Goal: Task Accomplishment & Management: Manage account settings

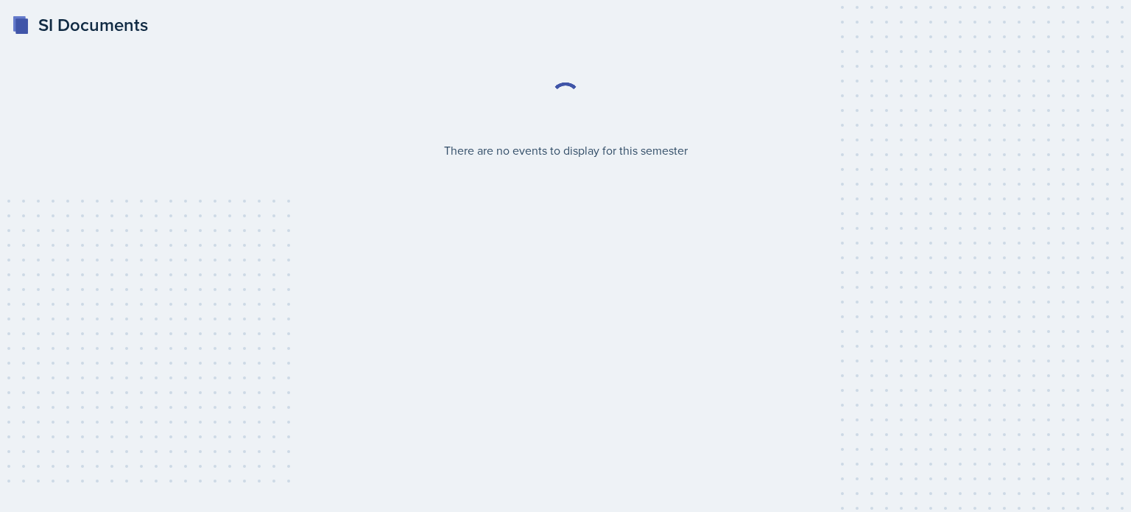
select select "2bed604d-1099-4043-b1bc-2365e8740244"
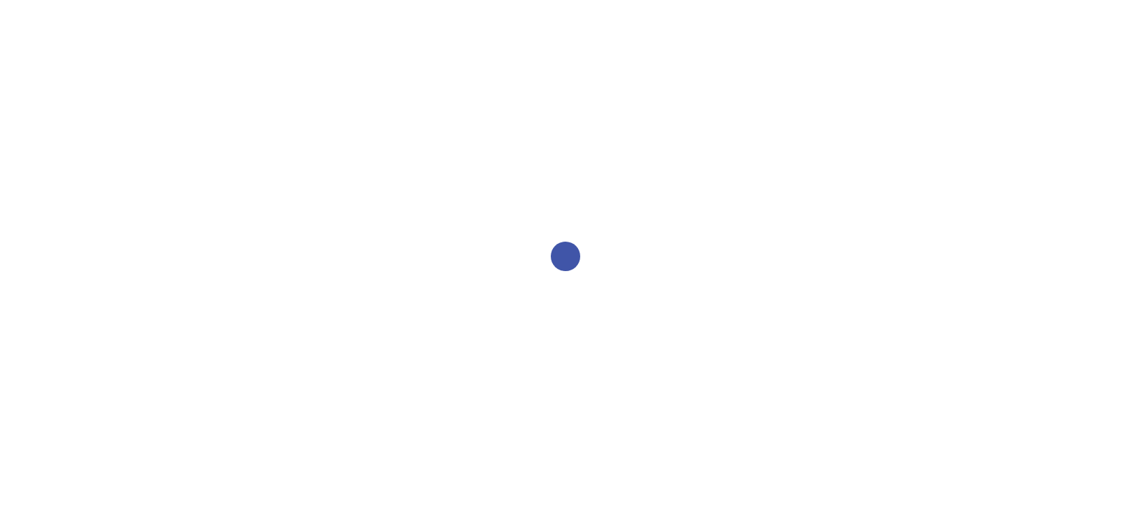
select select "2bed604d-1099-4043-b1bc-2365e8740244"
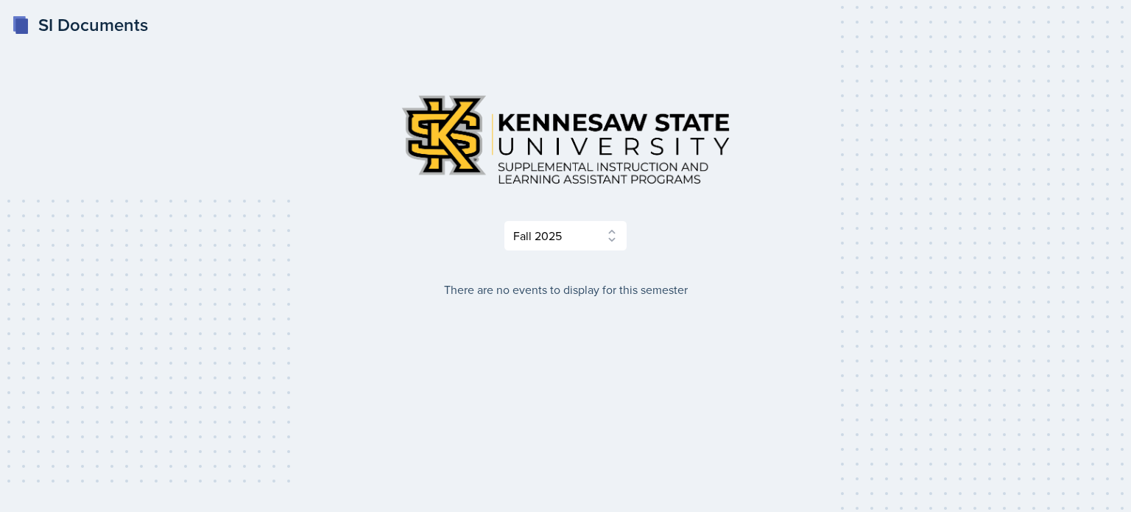
click at [97, 28] on div "SI Documents" at bounding box center [80, 25] width 136 height 27
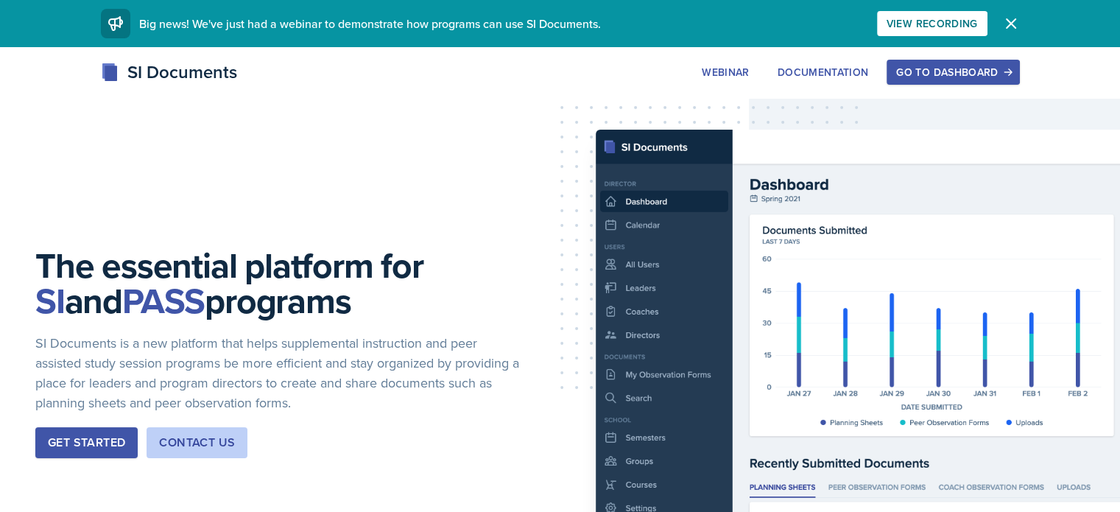
click at [1009, 74] on div "Go to Dashboard" at bounding box center [952, 72] width 113 height 12
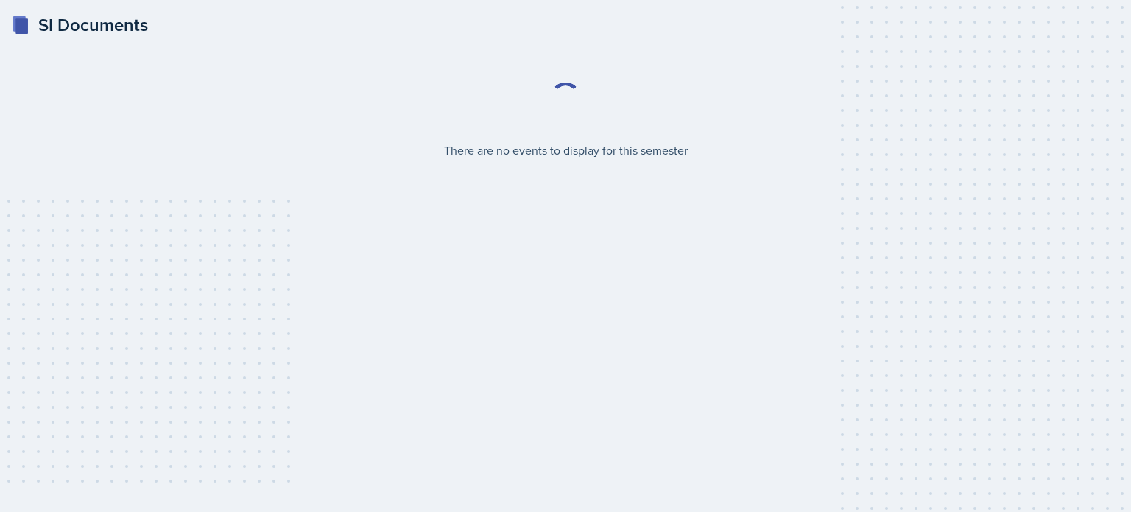
select select "2bed604d-1099-4043-b1bc-2365e8740244"
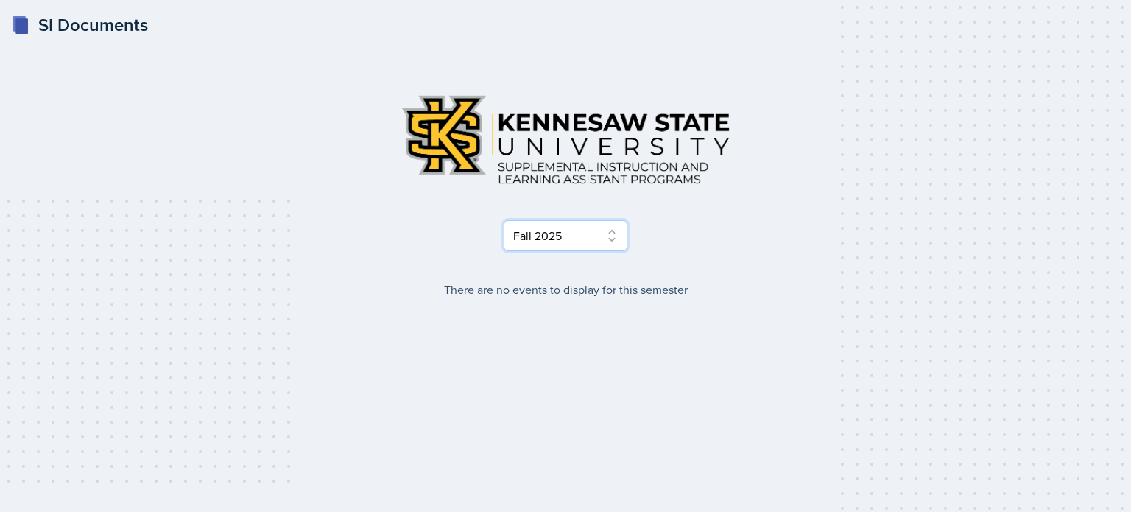
click at [616, 239] on select "Select Semester Fall 2025 Summer 2025 Spring 2025 Fall 2024 Summer 2024 Spring …" at bounding box center [566, 235] width 124 height 31
click at [88, 24] on div "SI Documents" at bounding box center [80, 25] width 136 height 27
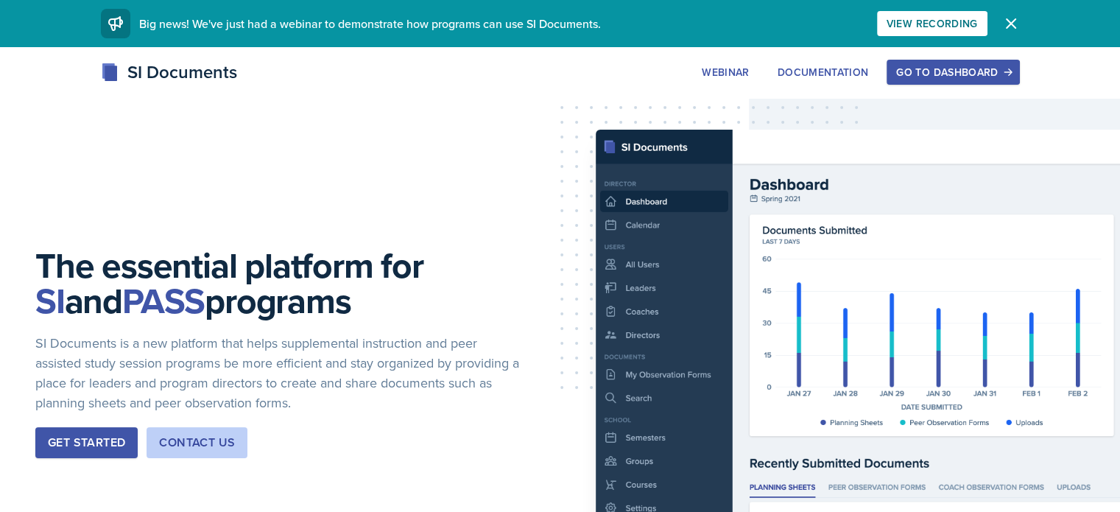
click at [1009, 73] on div "Go to Dashboard" at bounding box center [952, 72] width 113 height 12
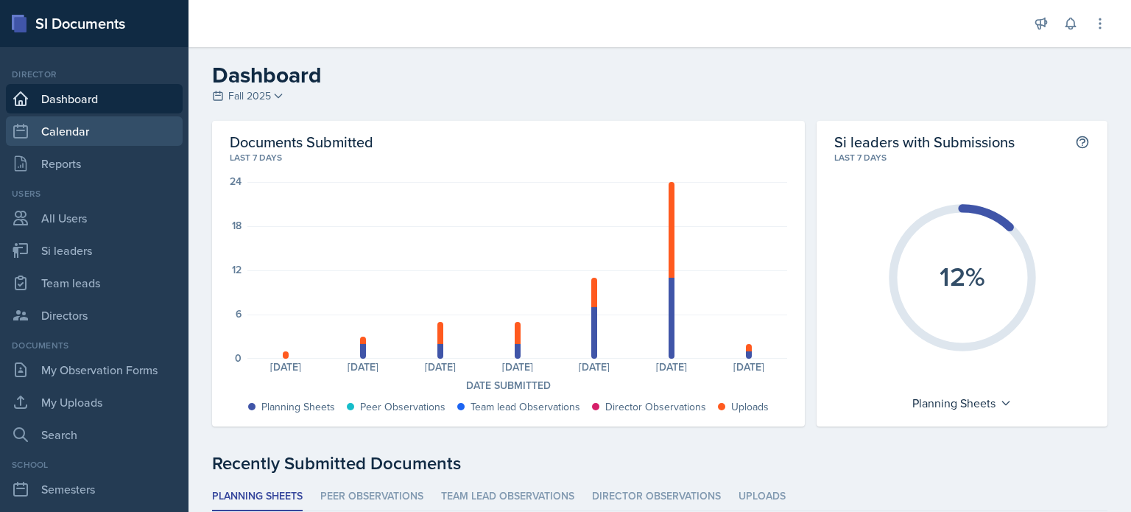
click at [75, 131] on link "Calendar" at bounding box center [94, 130] width 177 height 29
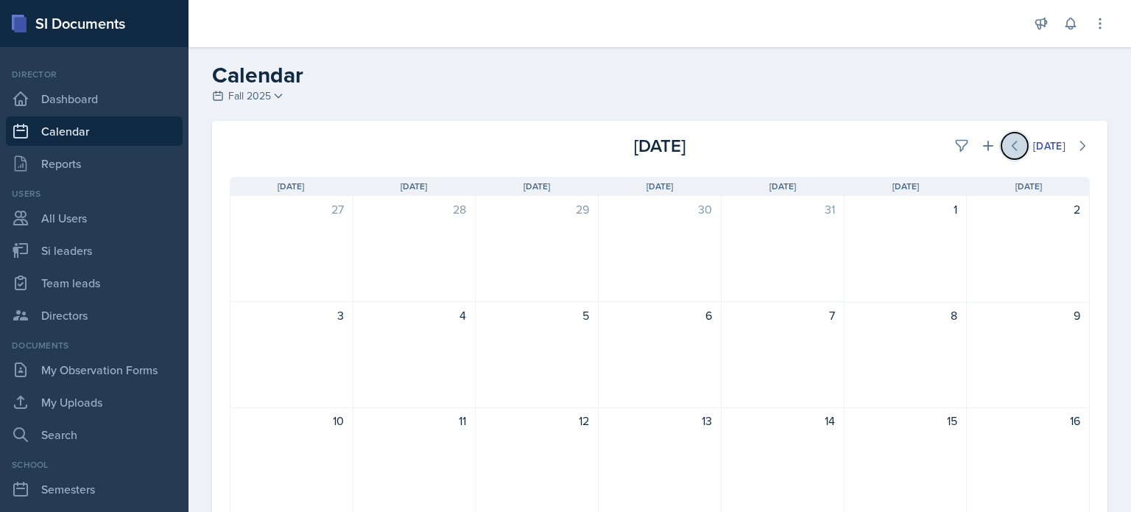
click at [1007, 142] on icon at bounding box center [1014, 145] width 15 height 15
click at [264, 88] on span "Fall 2025" at bounding box center [249, 95] width 43 height 15
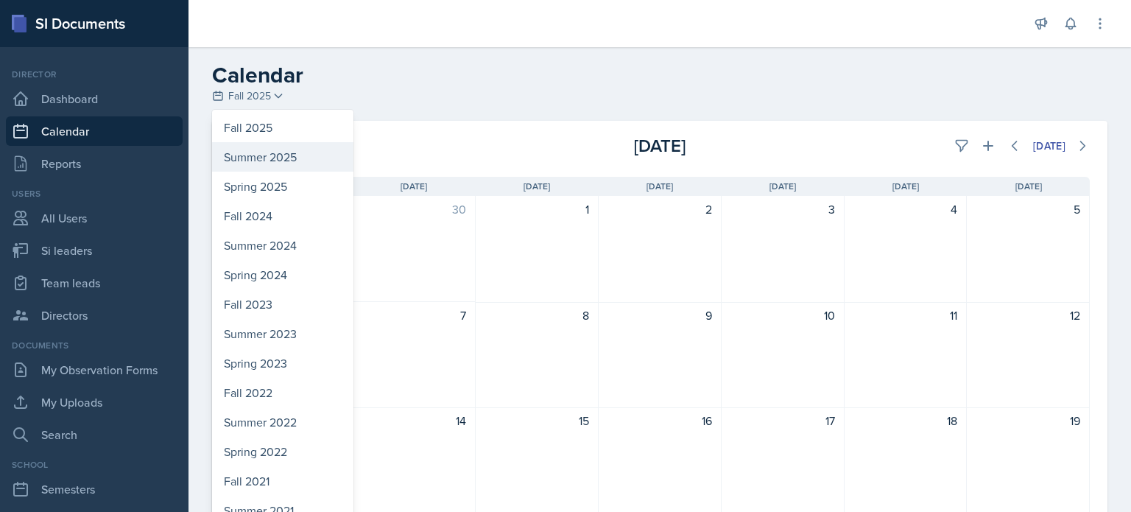
click at [266, 155] on div "Summer 2025" at bounding box center [282, 156] width 141 height 29
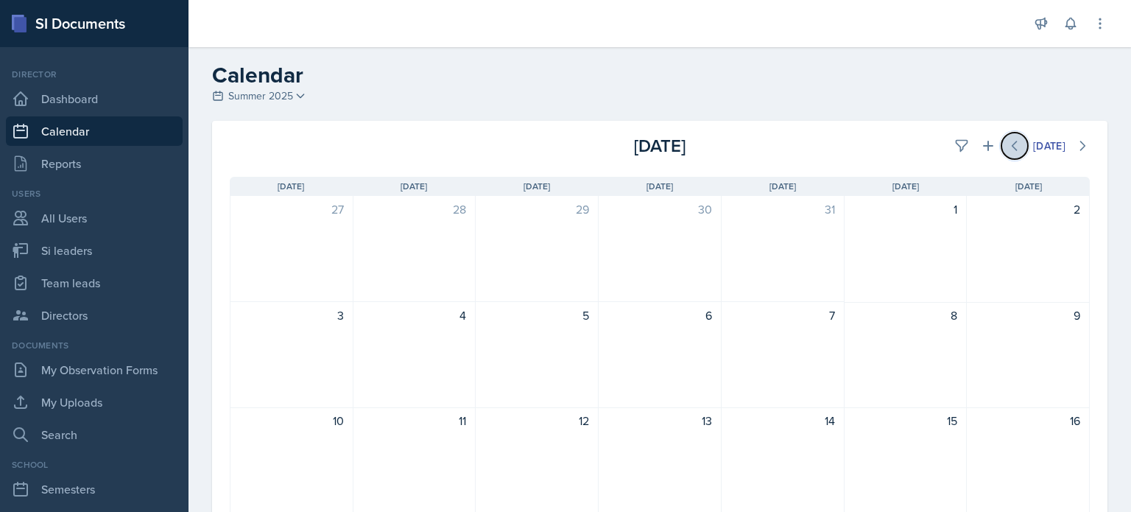
click at [1010, 145] on button at bounding box center [1014, 146] width 27 height 27
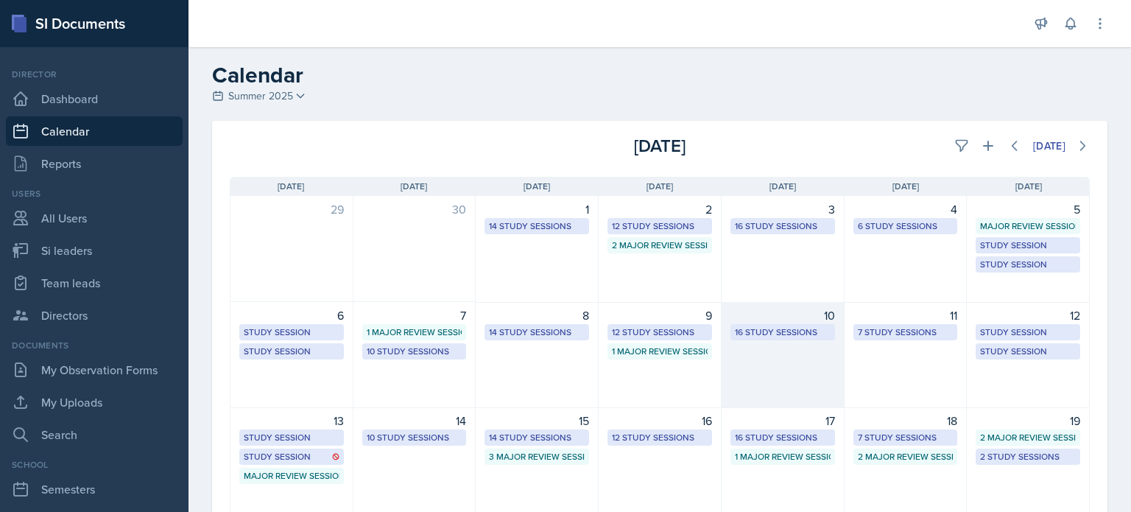
click at [772, 332] on div "16 Study Sessions" at bounding box center [783, 331] width 96 height 13
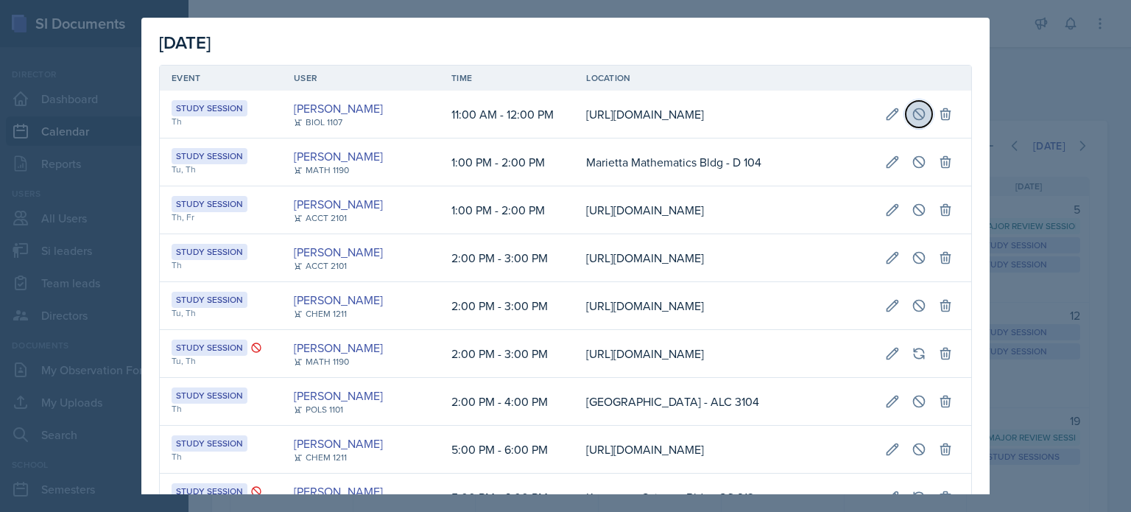
click at [911, 114] on icon at bounding box center [918, 114] width 15 height 15
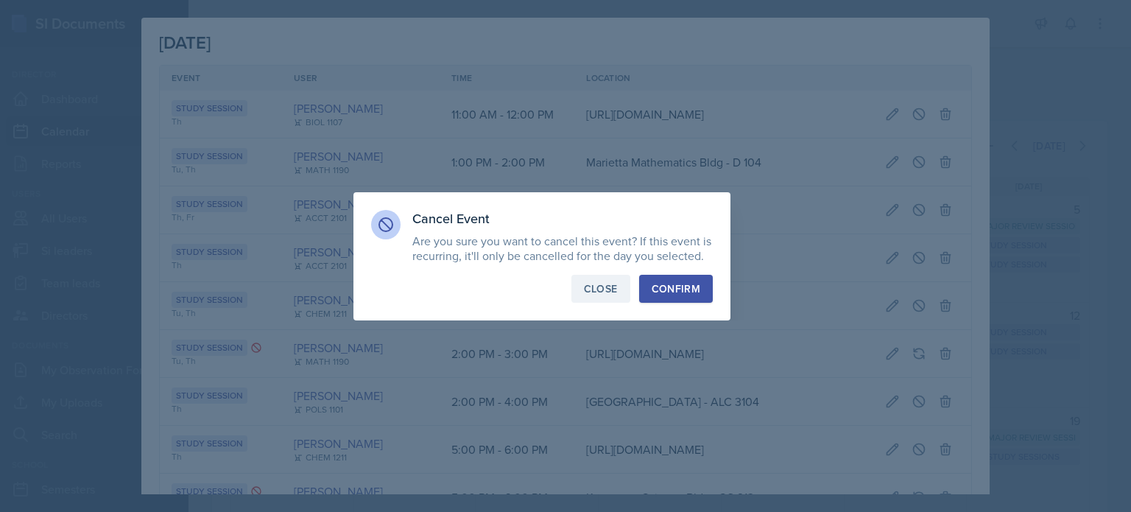
click at [609, 295] on div "Close" at bounding box center [601, 288] width 34 height 15
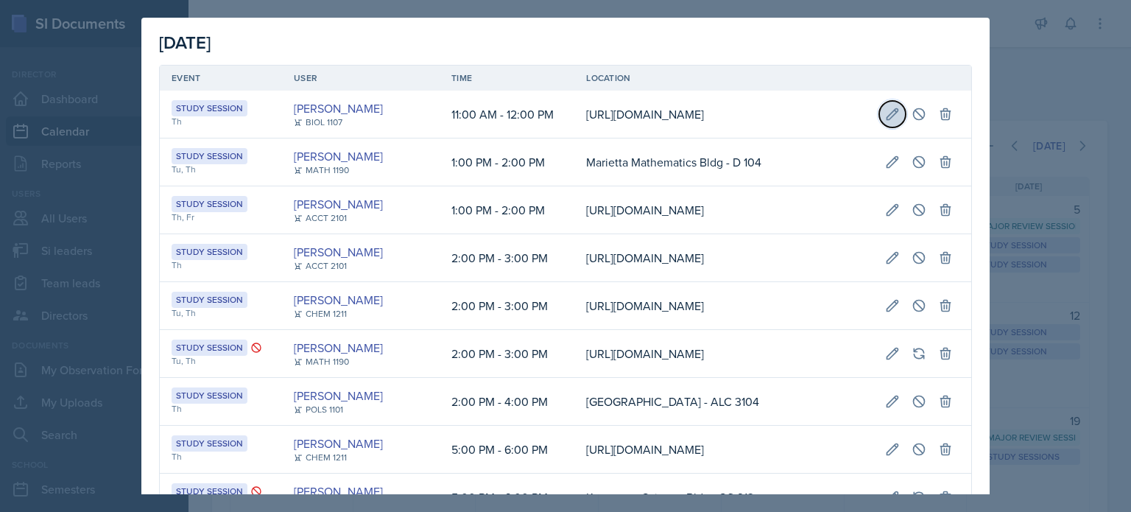
click at [885, 113] on icon at bounding box center [892, 114] width 15 height 15
select select "11"
select select "0"
select select "AM"
select select "12"
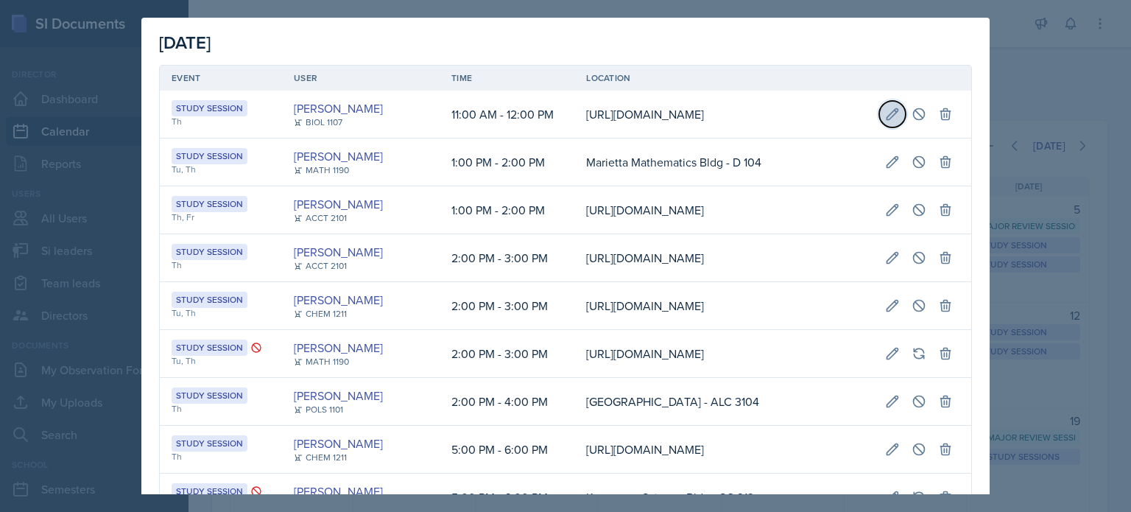
select select "0"
select select "PM"
type input "[URL][DOMAIN_NAME]"
select select "d66089cd-5ee7-4f89-a345-f1bdd1643066"
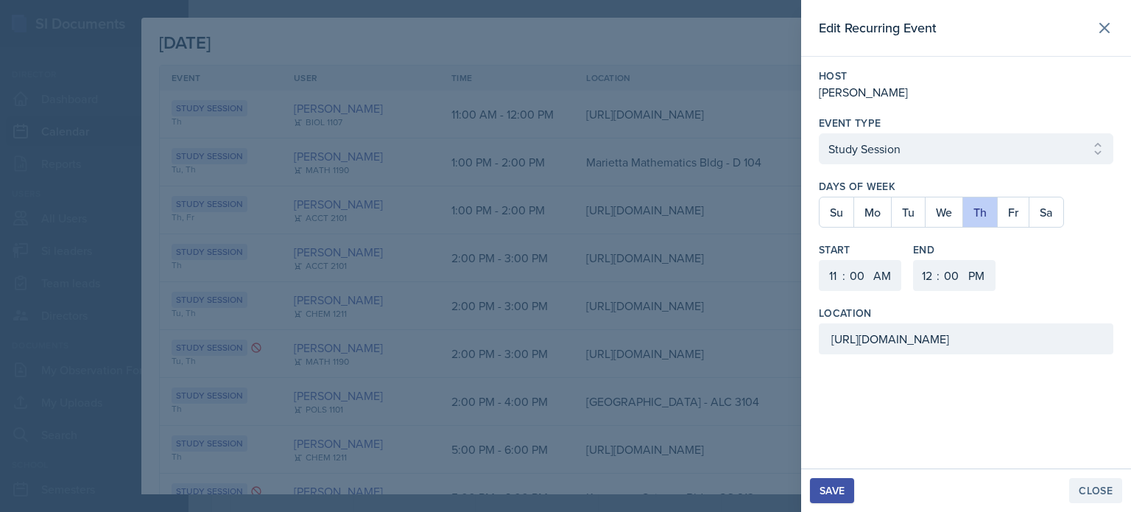
click at [1099, 488] on div "Close" at bounding box center [1096, 490] width 34 height 12
